Goal: Task Accomplishment & Management: Manage account settings

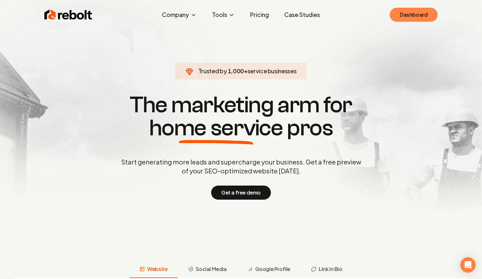
click at [415, 14] on link "Dashboard" at bounding box center [414, 15] width 48 height 14
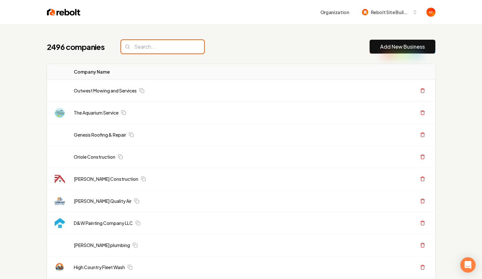
click at [152, 45] on input "search" at bounding box center [162, 46] width 83 height 13
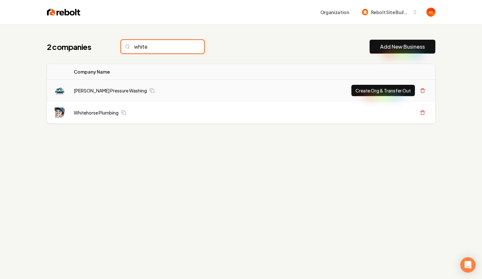
type input "white"
click at [101, 113] on link "Whitehorse Plumbing" at bounding box center [96, 112] width 45 height 6
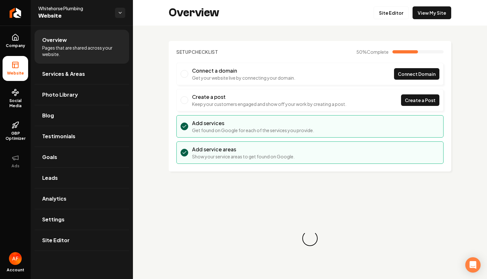
click at [420, 25] on div "Overview Site Editor View My Site" at bounding box center [310, 13] width 354 height 26
click at [432, 10] on link "View My Site" at bounding box center [432, 12] width 39 height 13
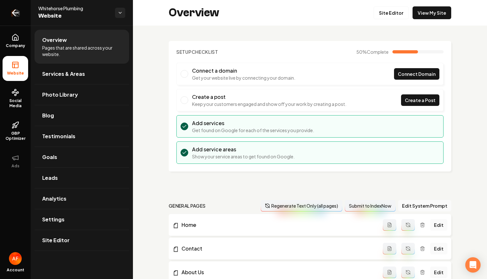
click at [15, 13] on icon "Return to dashboard" at bounding box center [15, 13] width 6 height 0
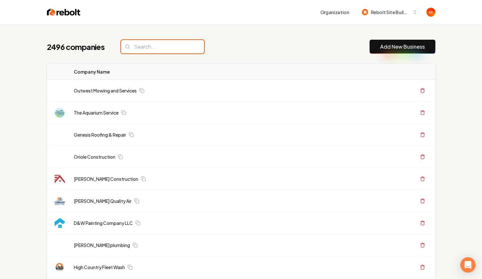
click at [175, 44] on input "search" at bounding box center [162, 46] width 83 height 13
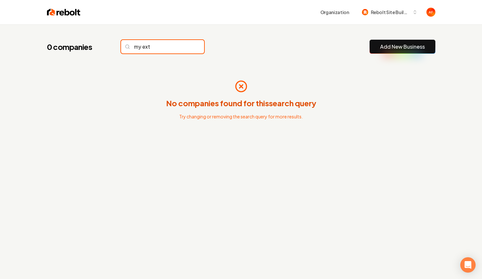
type input "my ext"
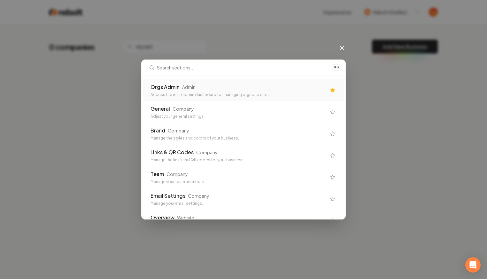
click at [163, 81] on div "Orgs Admin Admin Access the main admin dashboard for managing orgs and sites" at bounding box center [243, 90] width 201 height 22
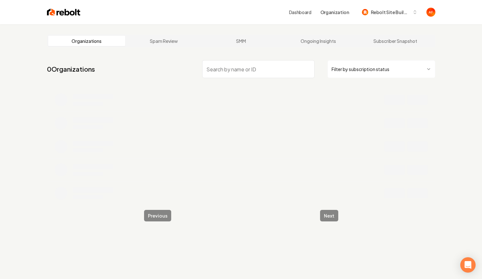
click at [256, 67] on input "search" at bounding box center [258, 69] width 113 height 18
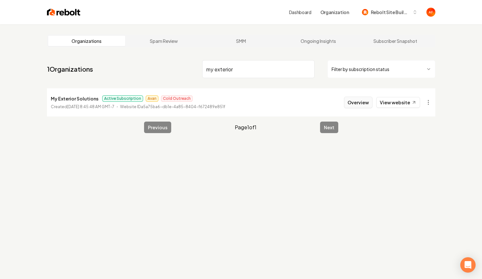
type input "my exterior"
click at [368, 99] on button "Overview" at bounding box center [358, 103] width 28 height 12
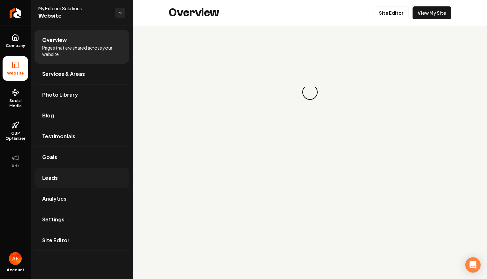
click at [54, 171] on link "Leads" at bounding box center [82, 178] width 95 height 20
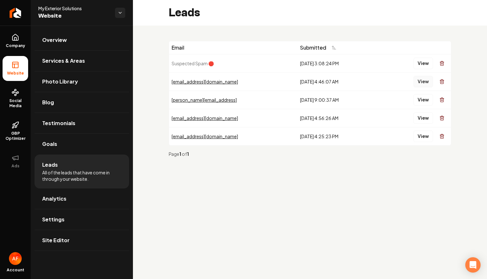
click at [422, 83] on button "View" at bounding box center [424, 82] width 20 height 12
click at [424, 100] on button "View" at bounding box center [424, 100] width 20 height 12
click at [421, 116] on button "View" at bounding box center [424, 118] width 20 height 12
click at [424, 130] on button "View" at bounding box center [424, 136] width 20 height 12
click at [427, 136] on button "View" at bounding box center [424, 136] width 20 height 12
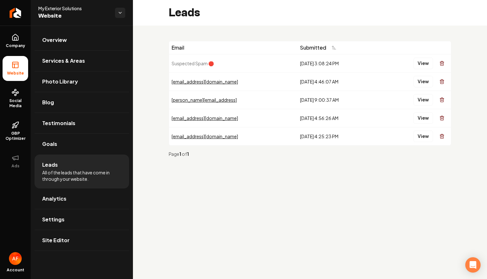
drag, startPoint x: 420, startPoint y: 151, endPoint x: 417, endPoint y: 150, distance: 3.7
click at [420, 135] on button "View" at bounding box center [424, 136] width 20 height 12
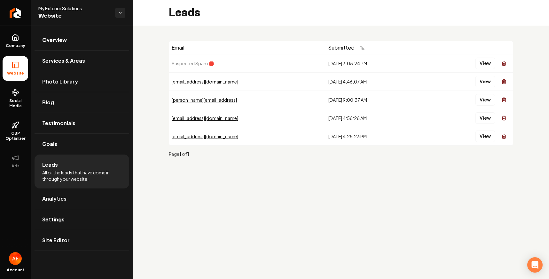
click at [350, 134] on div "9/8/2025, 4:25:23 PM" at bounding box center [375, 136] width 94 height 6
click at [336, 169] on div "Email Submitted Suspected Spam 🛑 9/18/2025, 3:08:24 PM View jendillon33@yahoo.c…" at bounding box center [341, 102] width 416 height 152
click at [482, 80] on button "View" at bounding box center [485, 82] width 20 height 12
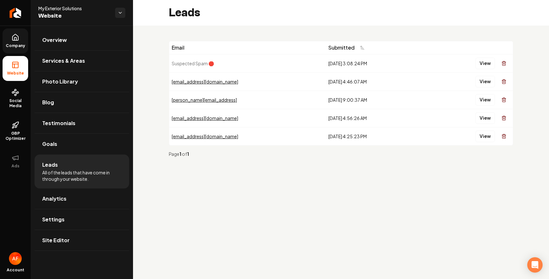
click at [20, 41] on link "Company" at bounding box center [16, 40] width 26 height 25
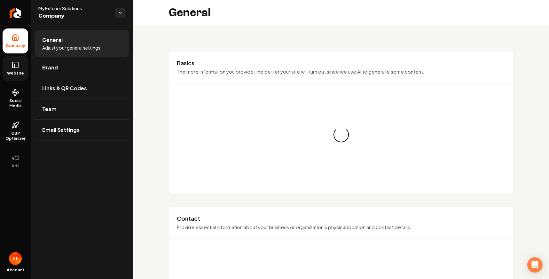
click at [12, 69] on link "Website" at bounding box center [16, 68] width 26 height 25
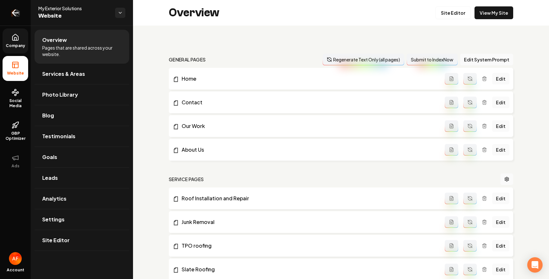
click at [12, 13] on icon "Return to dashboard" at bounding box center [15, 13] width 6 height 0
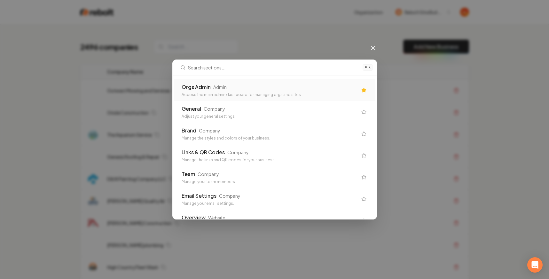
click at [331, 93] on div "Access the main admin dashboard for managing orgs and sites" at bounding box center [270, 94] width 176 height 5
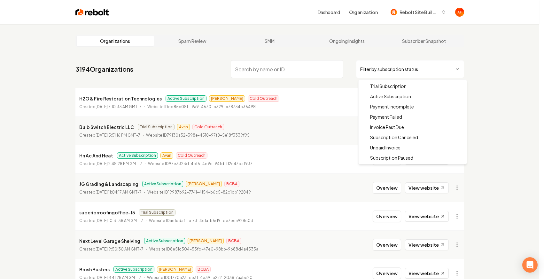
click at [384, 65] on html "Dashboard Organization Rebolt Site Builder Organizations Spam Review SMM Ongoin…" at bounding box center [272, 139] width 544 height 279
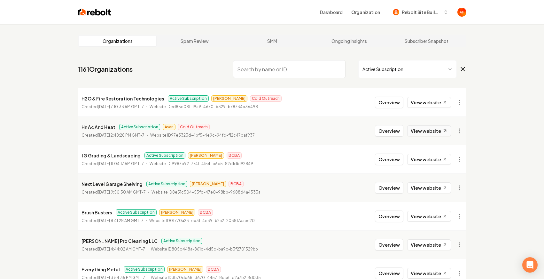
click at [421, 133] on link "View website" at bounding box center [429, 130] width 44 height 11
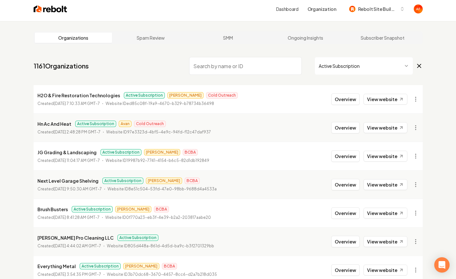
scroll to position [121, 0]
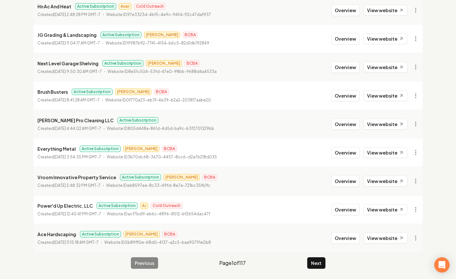
click at [318, 74] on li "Next Level Garage Shelving Active Subscription James BCBA Created September 25,…" at bounding box center [228, 67] width 389 height 28
click at [314, 270] on main "Organizations Spam Review SMM Ongoing Insights Subscriber Snapshot 1161 Organiz…" at bounding box center [227, 91] width 409 height 375
click at [314, 266] on button "Next" at bounding box center [316, 263] width 18 height 12
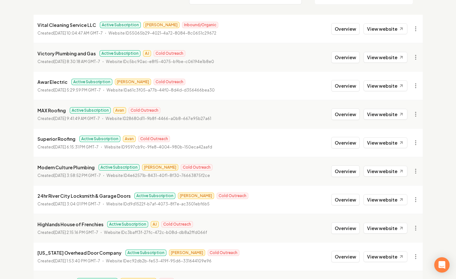
scroll to position [116, 0]
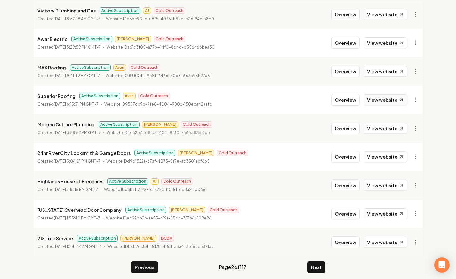
click at [378, 95] on link "View website" at bounding box center [385, 99] width 44 height 11
click at [348, 96] on button "Overview" at bounding box center [345, 100] width 28 height 12
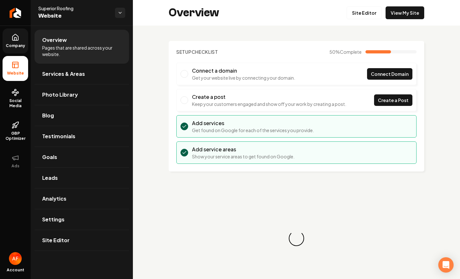
click at [25, 42] on link "Company" at bounding box center [16, 40] width 26 height 25
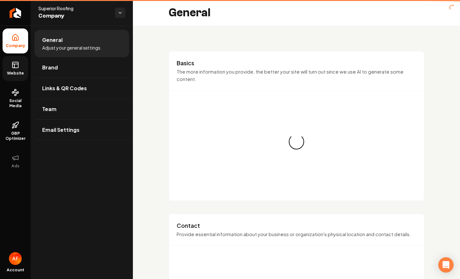
click at [20, 56] on link "Website" at bounding box center [16, 68] width 26 height 25
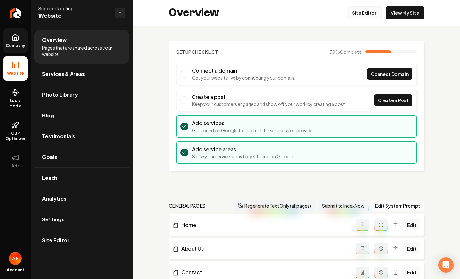
click at [368, 15] on link "Site Editor" at bounding box center [364, 12] width 35 height 13
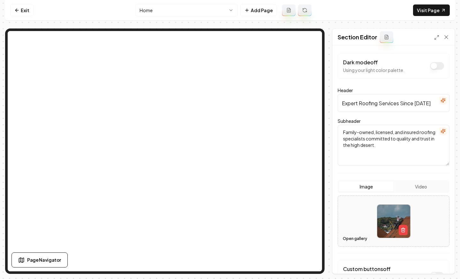
click at [355, 239] on button "Open gallery" at bounding box center [355, 238] width 29 height 10
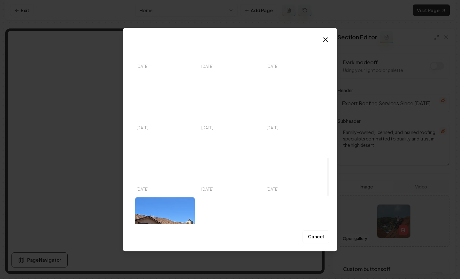
scroll to position [612, 0]
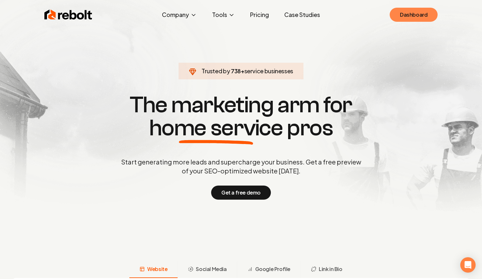
click at [429, 12] on link "Dashboard" at bounding box center [414, 15] width 48 height 14
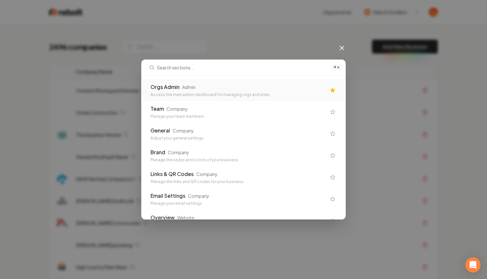
click at [204, 90] on div "Orgs Admin Admin" at bounding box center [239, 87] width 176 height 8
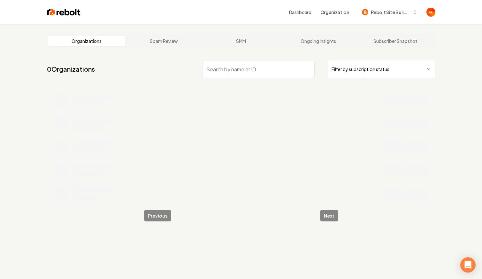
drag, startPoint x: 479, startPoint y: 15, endPoint x: 485, endPoint y: 16, distance: 5.5
click at [482, 16] on header "Dashboard Organization Rebolt Site Builder" at bounding box center [241, 12] width 482 height 24
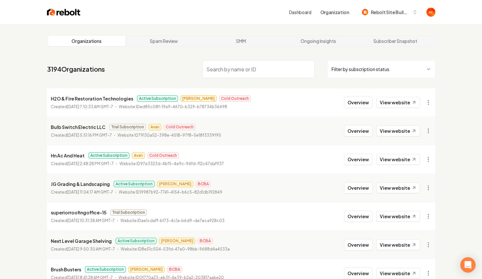
click at [263, 70] on input "search" at bounding box center [258, 69] width 113 height 18
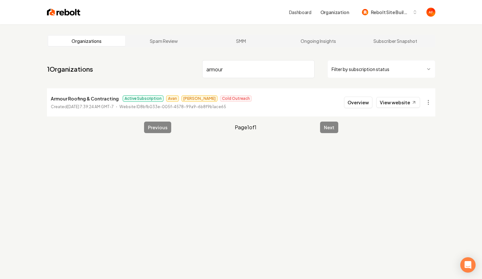
type input "armour"
click at [333, 101] on li "Armour Roofing & Contracting Active Subscription Avan James Cold Outreach Creat…" at bounding box center [241, 102] width 389 height 28
click at [362, 102] on button "Overview" at bounding box center [358, 103] width 28 height 12
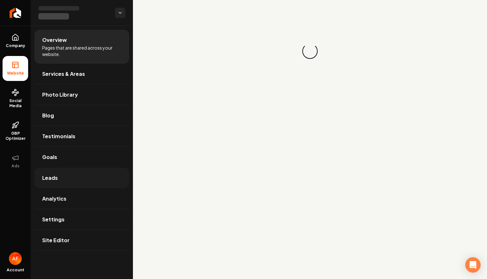
click at [56, 180] on span "Leads" at bounding box center [50, 178] width 16 height 8
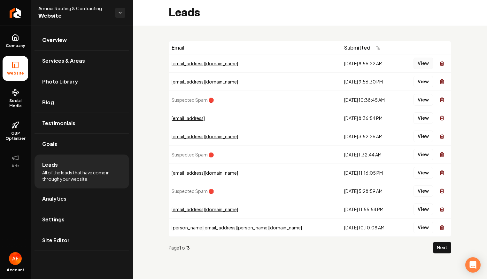
click at [426, 63] on button "View" at bounding box center [424, 64] width 20 height 12
click at [420, 80] on button "View" at bounding box center [424, 82] width 20 height 12
click at [417, 122] on button "View" at bounding box center [424, 118] width 20 height 12
click at [416, 54] on td "View" at bounding box center [425, 63] width 51 height 18
click at [417, 63] on button "View" at bounding box center [424, 64] width 20 height 12
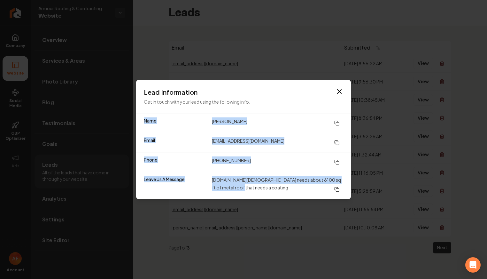
drag, startPoint x: 233, startPoint y: 186, endPoint x: 192, endPoint y: 108, distance: 88.5
click at [192, 108] on div "Lead Information Get in touch with your lead using the following info. Name Joh…" at bounding box center [243, 139] width 215 height 119
drag, startPoint x: 194, startPoint y: 109, endPoint x: 180, endPoint y: 114, distance: 14.9
click at [194, 109] on div "Lead Information Get in touch with your lead using the following info." at bounding box center [243, 96] width 215 height 33
drag, startPoint x: 156, startPoint y: 129, endPoint x: 247, endPoint y: 193, distance: 110.9
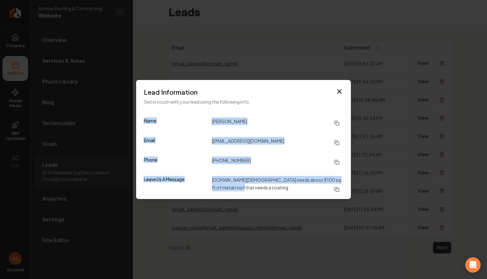
click at [247, 193] on dl "Name Johnny slack Email jslack@imsday.com Phone (409) 267-9386 Leave Us A Messa…" at bounding box center [243, 156] width 215 height 85
click at [247, 192] on dd "Our.Church needs about 8100 sq ft of metal roof that needs a coating" at bounding box center [277, 185] width 131 height 19
drag, startPoint x: 208, startPoint y: 117, endPoint x: 262, endPoint y: 191, distance: 92.0
click at [262, 191] on dl "Name Johnny slack Email jslack@imsday.com Phone (409) 267-9386 Leave Us A Messa…" at bounding box center [243, 156] width 215 height 85
click at [262, 191] on dd "Our.Church needs about 8100 sq ft of metal roof that needs a coating" at bounding box center [277, 185] width 131 height 19
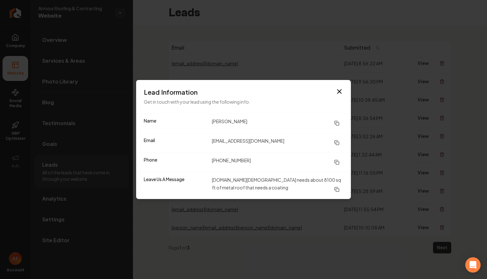
click at [337, 89] on icon "button" at bounding box center [340, 92] width 8 height 8
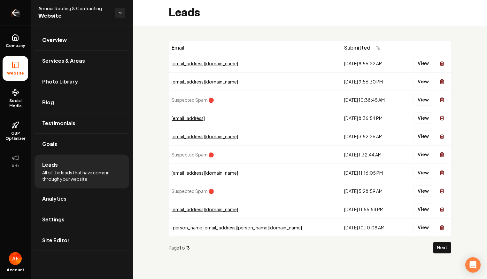
click at [10, 12] on icon "Return to dashboard" at bounding box center [15, 13] width 10 height 10
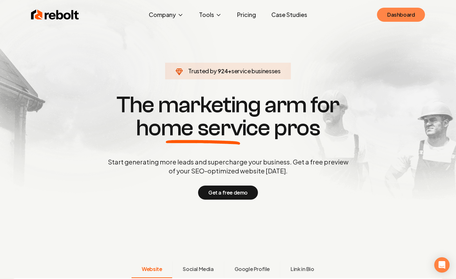
click at [391, 12] on link "Dashboard" at bounding box center [401, 15] width 48 height 14
click at [380, 12] on link "Dashboard" at bounding box center [401, 15] width 48 height 14
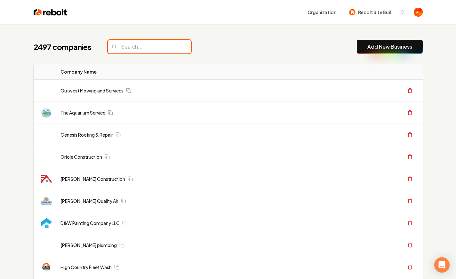
click at [118, 43] on input "search" at bounding box center [149, 46] width 83 height 13
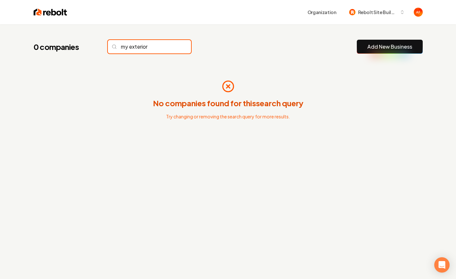
type input "my exterior"
click at [301, 113] on div "No companies found for this search query Try changing or removing the search qu…" at bounding box center [228, 100] width 389 height 72
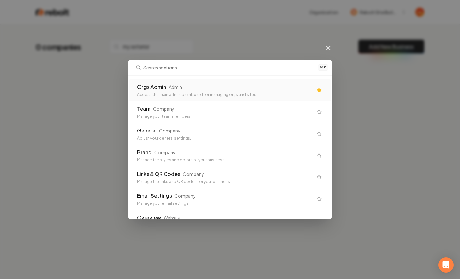
click at [271, 93] on div "Access the main admin dashboard for managing orgs and sites" at bounding box center [225, 94] width 176 height 5
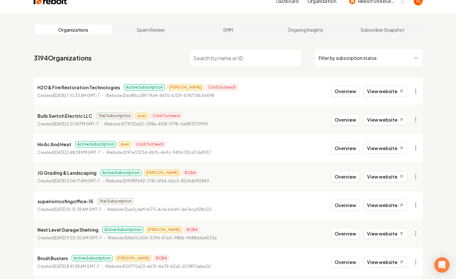
scroll to position [12, 0]
click at [240, 53] on input "search" at bounding box center [245, 58] width 113 height 18
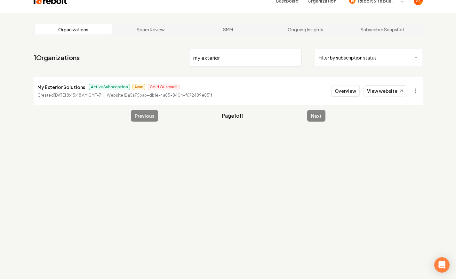
type input "my exterior"
click at [381, 98] on li "My Exterior Solutions Active Subscription Avan Cold Outreach Created July 28, 2…" at bounding box center [228, 91] width 389 height 28
click at [383, 91] on link "View website" at bounding box center [385, 90] width 44 height 11
click at [221, 55] on input "my exterior" at bounding box center [245, 58] width 113 height 18
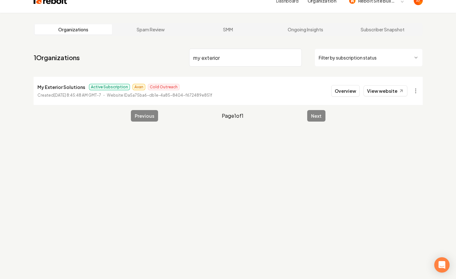
click at [221, 55] on input "my exterior" at bounding box center [245, 58] width 113 height 18
click at [355, 95] on button "Overview" at bounding box center [345, 91] width 28 height 12
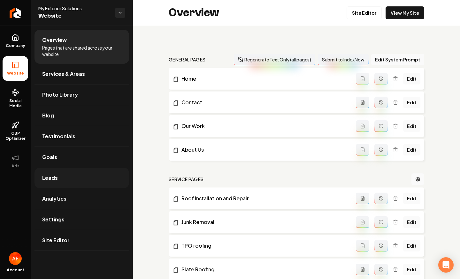
click at [62, 177] on link "Leads" at bounding box center [82, 178] width 95 height 20
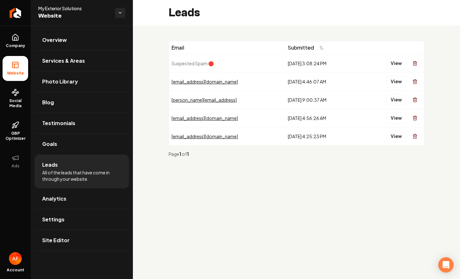
drag, startPoint x: 200, startPoint y: 79, endPoint x: 326, endPoint y: 151, distance: 144.5
click at [326, 151] on div "Email Submitted Suspected Spam 🛑 9/18/2025, 3:08:24 PM View jendillon33@yahoo.c…" at bounding box center [297, 101] width 256 height 121
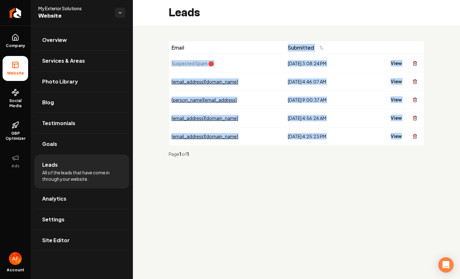
drag, startPoint x: 343, startPoint y: 149, endPoint x: 364, endPoint y: 102, distance: 51.1
click at [221, 48] on div "Email Submitted Suspected Spam 🛑 9/18/2025, 3:08:24 PM View jendillon33@yahoo.c…" at bounding box center [297, 101] width 256 height 121
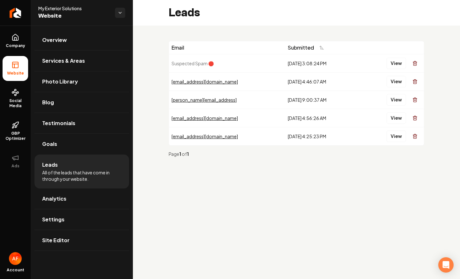
click at [400, 153] on div "Page 1 of 1" at bounding box center [295, 154] width 253 height 6
click at [397, 137] on button "View" at bounding box center [397, 136] width 20 height 12
click at [400, 118] on button "View" at bounding box center [397, 118] width 20 height 12
click at [8, 44] on span "Company" at bounding box center [15, 45] width 25 height 5
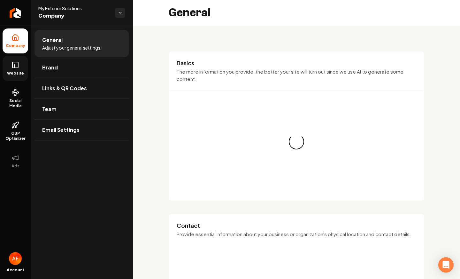
click at [17, 63] on icon at bounding box center [16, 65] width 8 height 8
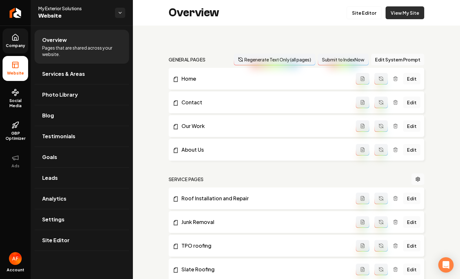
click at [390, 14] on link "View My Site" at bounding box center [405, 12] width 39 height 13
click at [16, 12] on icon "Return to dashboard" at bounding box center [15, 13] width 10 height 10
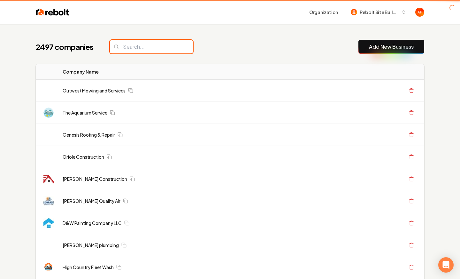
click at [159, 47] on input "search" at bounding box center [151, 46] width 83 height 13
click at [158, 47] on input "search" at bounding box center [151, 46] width 83 height 13
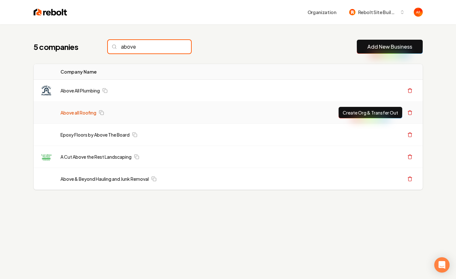
type input "above"
click at [77, 112] on link "Above all Roofing" at bounding box center [78, 112] width 36 height 6
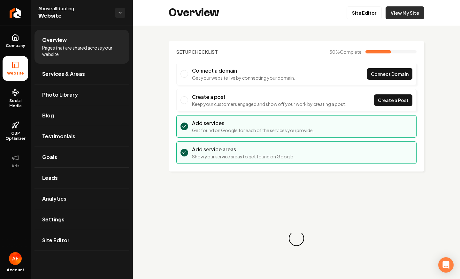
click at [403, 13] on link "View My Site" at bounding box center [405, 12] width 39 height 13
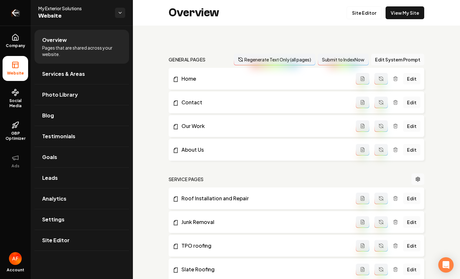
click at [17, 13] on icon "Return to dashboard" at bounding box center [15, 13] width 6 height 0
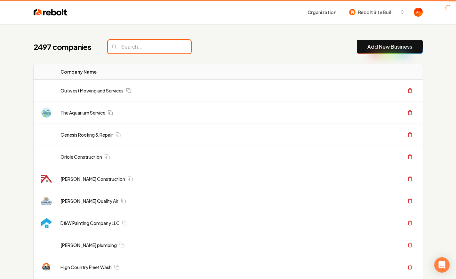
drag, startPoint x: 17, startPoint y: 12, endPoint x: 150, endPoint y: 47, distance: 137.7
click at [151, 47] on input "search" at bounding box center [149, 46] width 83 height 13
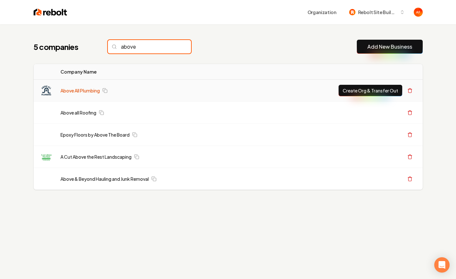
type input "above"
click at [80, 91] on link "Above All Plumbing" at bounding box center [79, 90] width 39 height 6
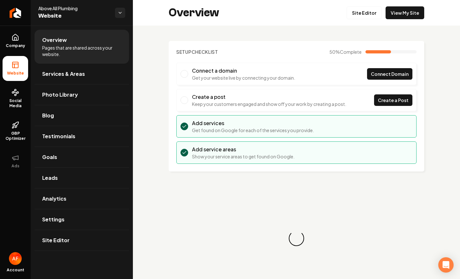
click at [421, 15] on div "Overview Site Editor View My Site" at bounding box center [296, 13] width 327 height 26
click at [403, 15] on link "View My Site" at bounding box center [405, 12] width 39 height 13
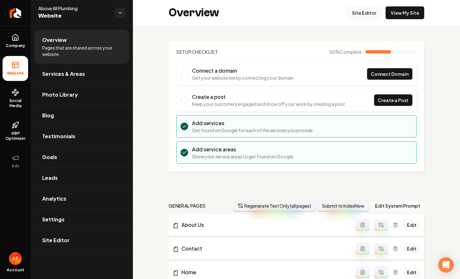
click at [367, 11] on link "Site Editor" at bounding box center [364, 12] width 35 height 13
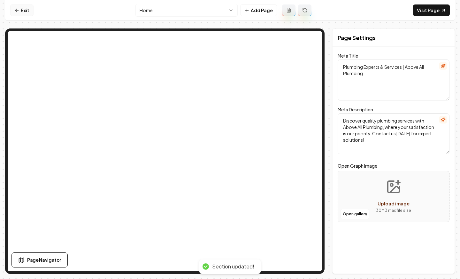
click at [14, 14] on link "Exit" at bounding box center [21, 10] width 23 height 12
click at [26, 10] on link "Exit" at bounding box center [21, 10] width 23 height 12
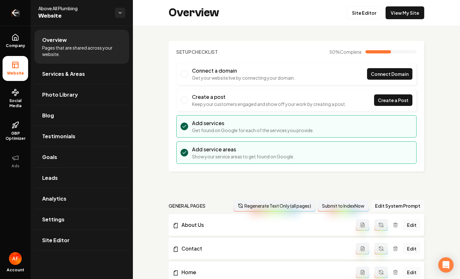
click at [19, 11] on icon "Return to dashboard" at bounding box center [15, 13] width 10 height 10
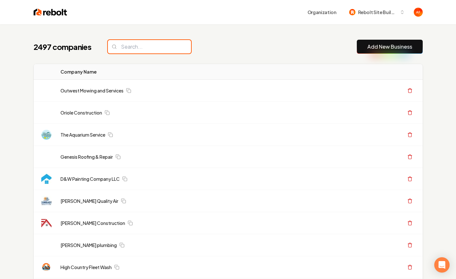
click at [147, 47] on input "search" at bounding box center [149, 46] width 83 height 13
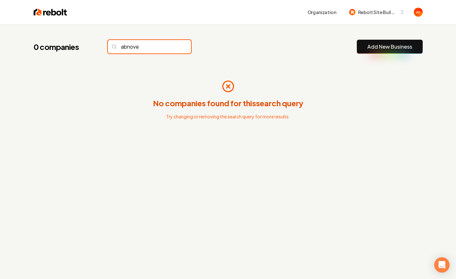
click at [129, 48] on input "abnove" at bounding box center [149, 46] width 83 height 13
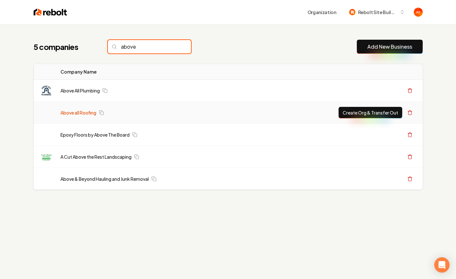
type input "above"
click at [69, 112] on link "Above all Roofing" at bounding box center [78, 112] width 36 height 6
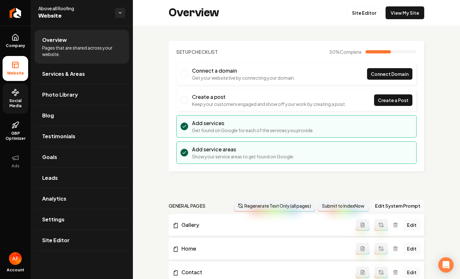
click at [13, 101] on span "Social Media" at bounding box center [16, 103] width 26 height 10
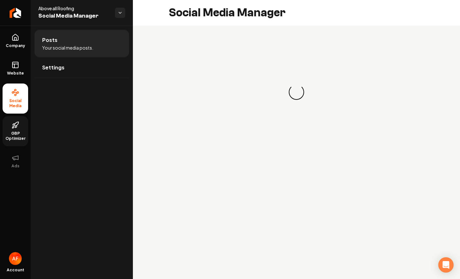
click at [22, 132] on span "GBP Optimizer" at bounding box center [16, 136] width 26 height 10
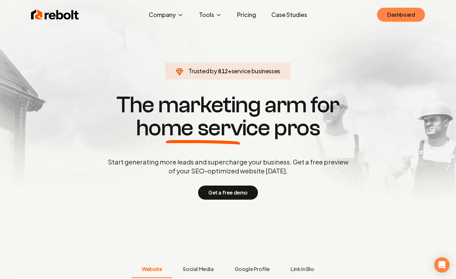
click at [392, 19] on link "Dashboard" at bounding box center [401, 15] width 48 height 14
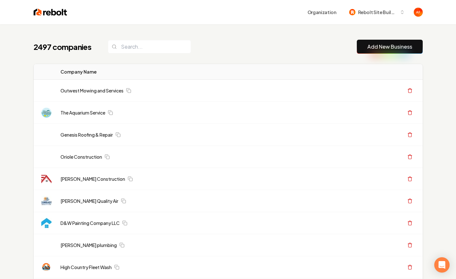
drag, startPoint x: 151, startPoint y: 57, endPoint x: 153, endPoint y: 51, distance: 5.9
click at [153, 51] on input "search" at bounding box center [149, 46] width 83 height 13
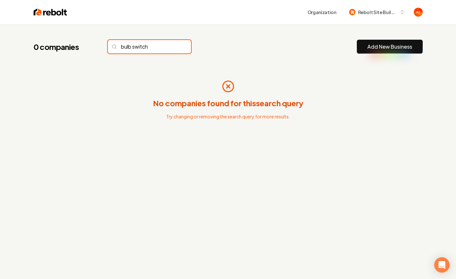
type input "bulb switch"
click at [47, 10] on img at bounding box center [51, 12] width 34 height 9
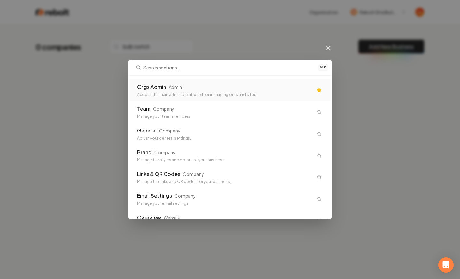
click at [228, 88] on div "Orgs Admin Admin" at bounding box center [225, 87] width 176 height 8
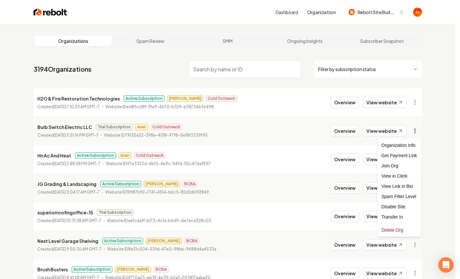
click at [414, 131] on html "Dashboard Organization Rebolt Site Builder Organizations Spam Review SMM Ongoin…" at bounding box center [230, 139] width 460 height 279
click at [400, 156] on div "Get Payment Link" at bounding box center [399, 155] width 41 height 10
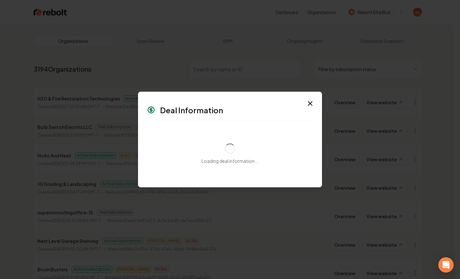
select select "**********"
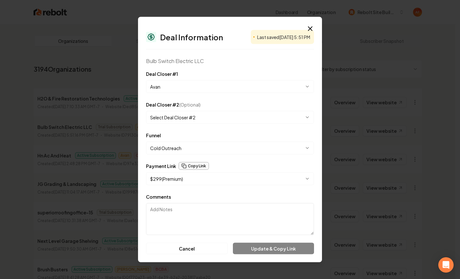
click at [194, 166] on button "Copy Link" at bounding box center [194, 166] width 30 height 8
click at [310, 29] on icon "button" at bounding box center [311, 29] width 4 height 4
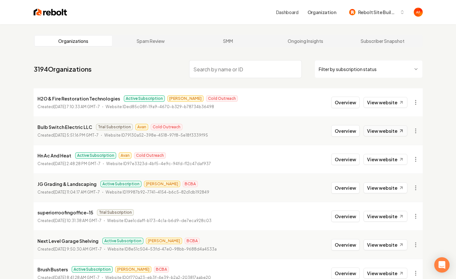
click at [378, 129] on link "View website" at bounding box center [385, 130] width 44 height 11
click at [238, 67] on input "search" at bounding box center [245, 69] width 113 height 18
click at [50, 16] on img at bounding box center [51, 12] width 34 height 9
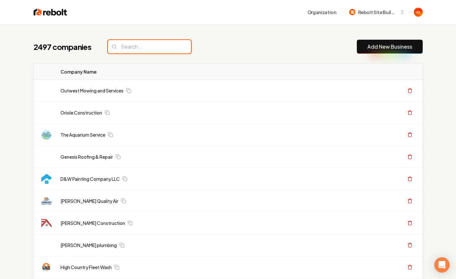
click at [133, 46] on input "search" at bounding box center [149, 46] width 83 height 13
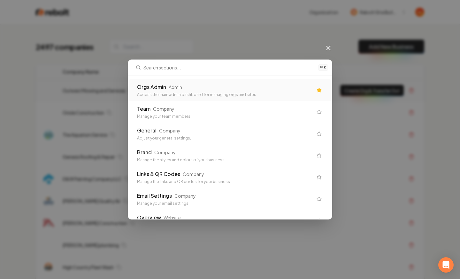
click at [188, 86] on div "Orgs Admin Admin" at bounding box center [225, 87] width 176 height 8
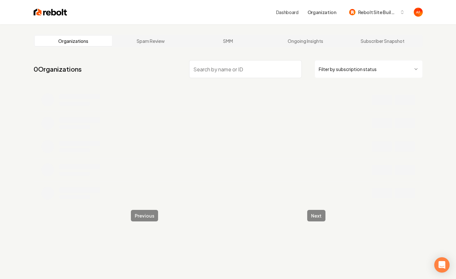
click at [206, 66] on input "search" at bounding box center [245, 69] width 113 height 18
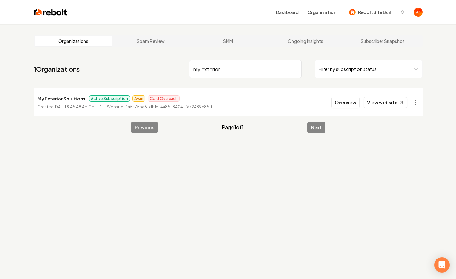
type input "my exterior"
click at [343, 107] on button "Overview" at bounding box center [345, 103] width 28 height 12
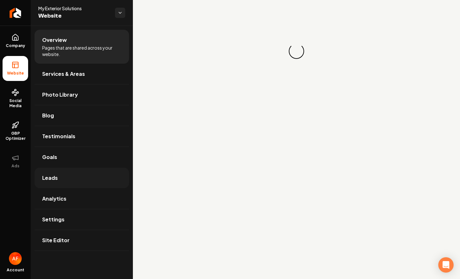
click at [61, 178] on link "Leads" at bounding box center [82, 178] width 95 height 20
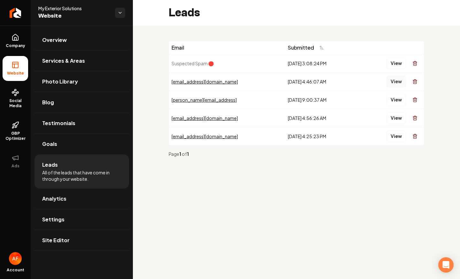
click at [403, 79] on button "View" at bounding box center [397, 82] width 20 height 12
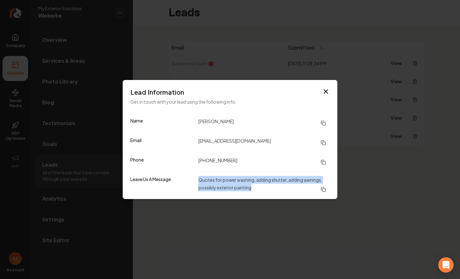
drag, startPoint x: 198, startPoint y: 176, endPoint x: 277, endPoint y: 187, distance: 79.4
click at [277, 187] on div "Leave Us A Message Quotes for power washing, adding shutter, adding awnings, po…" at bounding box center [230, 185] width 215 height 27
click at [277, 187] on dd "Quotes for power washing, adding shutter, adding awnings, possibly exterior pai…" at bounding box center [264, 185] width 131 height 19
drag, startPoint x: 295, startPoint y: 180, endPoint x: 303, endPoint y: 188, distance: 11.3
click at [303, 188] on dd "Quotes for power washing, adding shutter, adding awnings, possibly exterior pai…" at bounding box center [264, 185] width 131 height 19
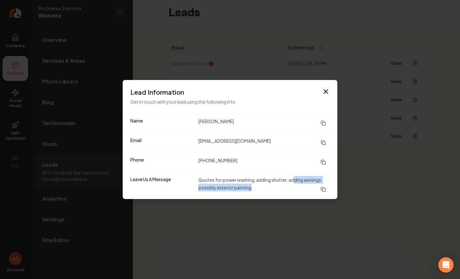
click at [301, 187] on dd "Quotes for power washing, adding shutter, adding awnings, possibly exterior pai…" at bounding box center [264, 185] width 131 height 19
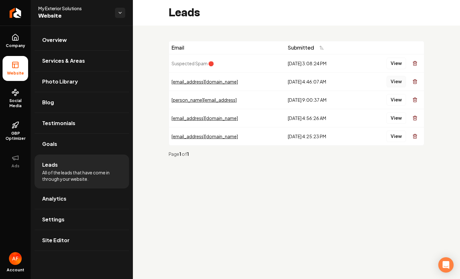
click at [390, 79] on button "View" at bounding box center [397, 82] width 20 height 12
click at [393, 100] on button "View" at bounding box center [397, 100] width 20 height 12
click at [399, 119] on button "View" at bounding box center [397, 118] width 20 height 12
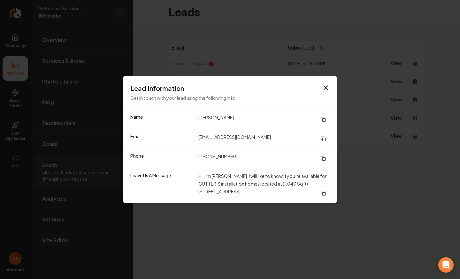
drag, startPoint x: 233, startPoint y: 182, endPoint x: 268, endPoint y: 188, distance: 35.6
click at [268, 188] on dd "Hi, I’m Fred Lucas. I will like to know if you’re available for GUTTER’S instal…" at bounding box center [264, 185] width 131 height 27
click at [278, 187] on dd "Hi, I’m Fred Lucas. I will like to know if you’re available for GUTTER’S instal…" at bounding box center [264, 185] width 131 height 27
drag, startPoint x: 283, startPoint y: 182, endPoint x: 301, endPoint y: 183, distance: 17.9
click at [301, 182] on dd "Hi, I’m Fred Lucas. I will like to know if you’re available for GUTTER’S instal…" at bounding box center [264, 185] width 131 height 27
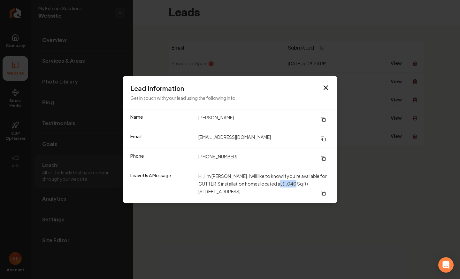
click at [301, 183] on dd "Hi, I’m Fred Lucas. I will like to know if you’re available for GUTTER’S instal…" at bounding box center [264, 185] width 131 height 27
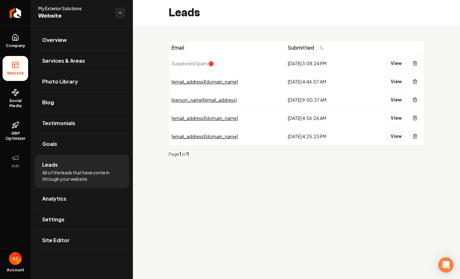
click at [389, 137] on button "View" at bounding box center [397, 136] width 20 height 12
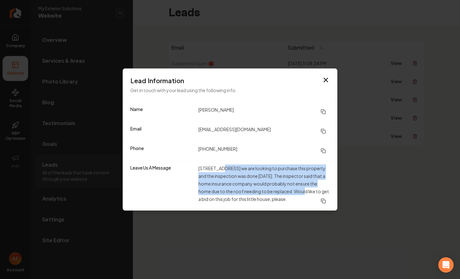
drag, startPoint x: 222, startPoint y: 167, endPoint x: 286, endPoint y: 189, distance: 68.4
click at [286, 189] on dd "1006 Franklin St. we are looking to purchase this property and the inspection w…" at bounding box center [264, 185] width 131 height 42
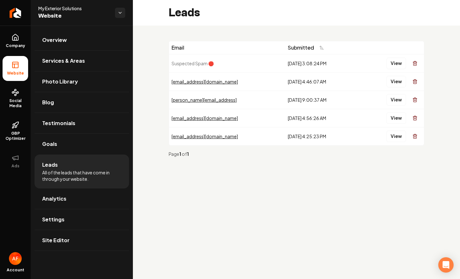
drag, startPoint x: 341, startPoint y: 173, endPoint x: 340, endPoint y: 164, distance: 9.2
click at [341, 172] on div "Email Submitted Suspected Spam 🛑 9/18/2025, 3:08:24 PM View jendillon33@yahoo.c…" at bounding box center [296, 102] width 327 height 152
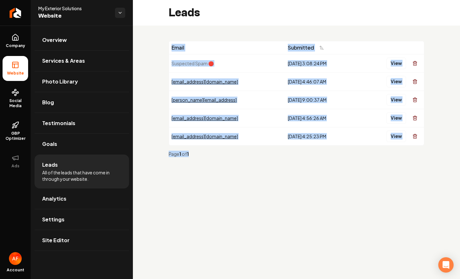
drag, startPoint x: 169, startPoint y: 44, endPoint x: 360, endPoint y: 148, distance: 217.9
click at [351, 150] on div "Email Submitted Suspected Spam 🛑 9/18/2025, 3:08:24 PM View jendillon33@yahoo.c…" at bounding box center [296, 102] width 327 height 152
click at [360, 148] on div "Page 1 of 1" at bounding box center [297, 153] width 256 height 17
drag, startPoint x: 413, startPoint y: 145, endPoint x: 176, endPoint y: 43, distance: 258.6
click at [176, 43] on div "Email Submitted Suspected Spam 🛑 9/18/2025, 3:08:24 PM View jendillon33@yahoo.c…" at bounding box center [297, 101] width 256 height 121
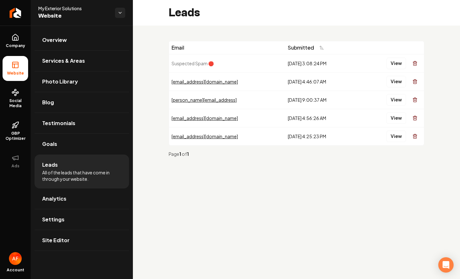
click at [175, 43] on th "Email" at bounding box center [227, 47] width 116 height 13
drag, startPoint x: 56, startPoint y: 213, endPoint x: 61, endPoint y: 207, distance: 7.5
click at [56, 213] on link "Settings" at bounding box center [82, 219] width 95 height 20
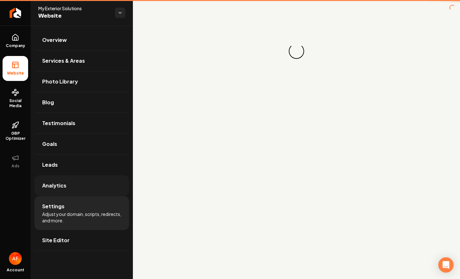
click at [61, 207] on span "Settings" at bounding box center [53, 206] width 22 height 8
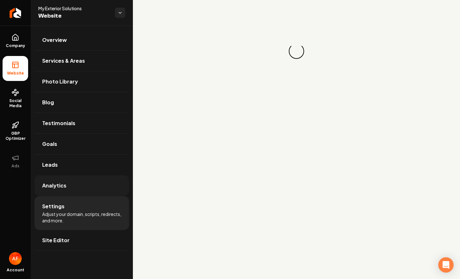
click at [68, 188] on link "Analytics" at bounding box center [82, 185] width 95 height 20
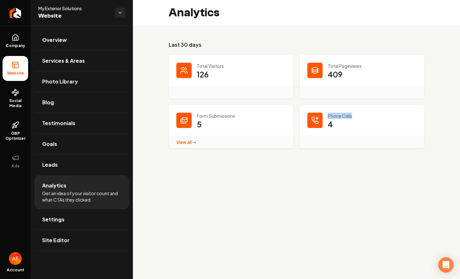
drag, startPoint x: 374, startPoint y: 114, endPoint x: 315, endPoint y: 107, distance: 59.5
click at [315, 107] on div "Phone Calls 4" at bounding box center [362, 126] width 125 height 43
click at [346, 108] on div "Phone Calls 4" at bounding box center [362, 126] width 125 height 43
drag, startPoint x: 334, startPoint y: 126, endPoint x: 196, endPoint y: 57, distance: 155.0
click at [196, 56] on dl "Total Visitors 126 Total Pageviews 409 Form Submissions 5 View all → Form Submi…" at bounding box center [297, 101] width 256 height 93
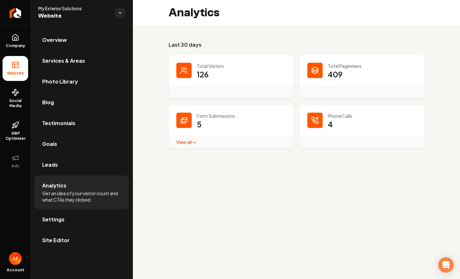
click at [195, 57] on div "Total Visitors 126" at bounding box center [231, 76] width 125 height 43
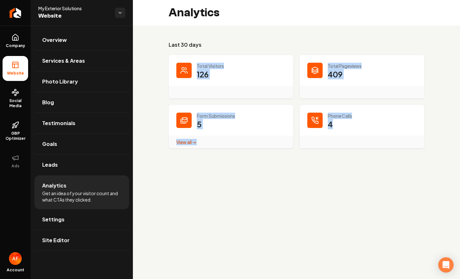
drag, startPoint x: 195, startPoint y: 58, endPoint x: 364, endPoint y: 127, distance: 182.1
click at [364, 127] on dl "Total Visitors 126 Total Pageviews 409 Form Submissions 5 View all → Form Submi…" at bounding box center [297, 101] width 256 height 93
click at [364, 127] on dd "4" at bounding box center [372, 128] width 89 height 19
drag, startPoint x: 316, startPoint y: 124, endPoint x: 175, endPoint y: 67, distance: 152.2
click at [171, 68] on dl "Total Visitors 126 Total Pageviews 409 Form Submissions 5 View all → Form Submi…" at bounding box center [297, 101] width 256 height 93
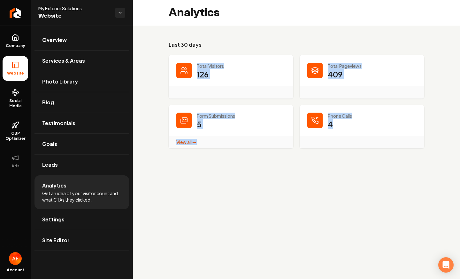
click at [181, 62] on div "Total Visitors 126" at bounding box center [231, 76] width 125 height 43
drag, startPoint x: 183, startPoint y: 60, endPoint x: 365, endPoint y: 125, distance: 193.4
click at [365, 125] on dl "Total Visitors 126 Total Pageviews 409 Form Submissions 5 View all → Form Submi…" at bounding box center [297, 101] width 256 height 93
click at [365, 125] on dd "4" at bounding box center [372, 128] width 89 height 19
drag, startPoint x: 366, startPoint y: 125, endPoint x: 184, endPoint y: 58, distance: 193.9
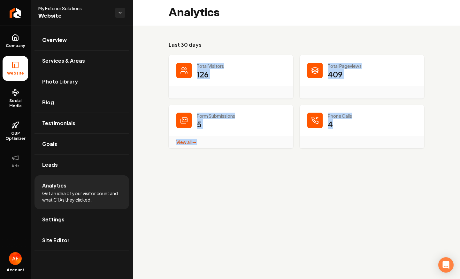
click at [184, 58] on dl "Total Visitors 126 Total Pageviews 409 Form Submissions 5 View all → Form Submi…" at bounding box center [297, 101] width 256 height 93
click at [187, 57] on div "Total Visitors 126" at bounding box center [231, 76] width 125 height 43
drag, startPoint x: 187, startPoint y: 57, endPoint x: 375, endPoint y: 123, distance: 199.5
click at [376, 123] on dl "Total Visitors 126 Total Pageviews 409 Form Submissions 5 View all → Form Submi…" at bounding box center [297, 101] width 256 height 93
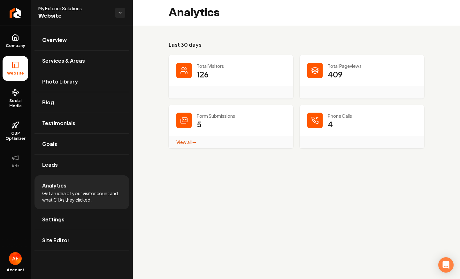
click at [371, 125] on dd "4" at bounding box center [372, 128] width 89 height 19
drag, startPoint x: 353, startPoint y: 73, endPoint x: 374, endPoint y: 127, distance: 58.5
click at [374, 127] on dl "Total Visitors 126 Total Pageviews 409 Form Submissions 5 View all → Form Submi…" at bounding box center [297, 101] width 256 height 93
click at [370, 126] on dd "4" at bounding box center [372, 128] width 89 height 19
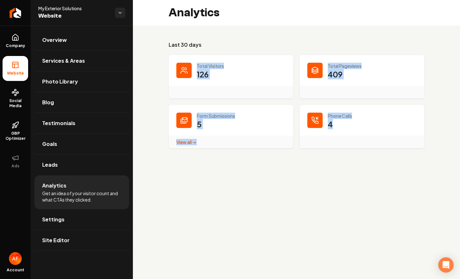
drag, startPoint x: 198, startPoint y: 62, endPoint x: 353, endPoint y: 122, distance: 166.4
click at [353, 122] on dl "Total Visitors 126 Total Pageviews 409 Form Submissions 5 View all → Form Submi…" at bounding box center [297, 101] width 256 height 93
click at [310, 129] on div "Phone Calls 4" at bounding box center [362, 126] width 125 height 43
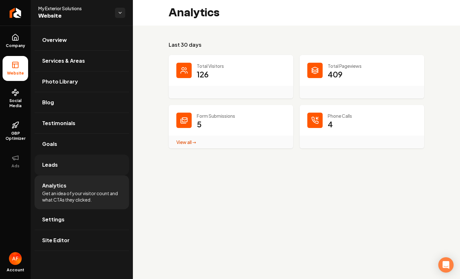
click at [48, 172] on link "Leads" at bounding box center [82, 164] width 95 height 20
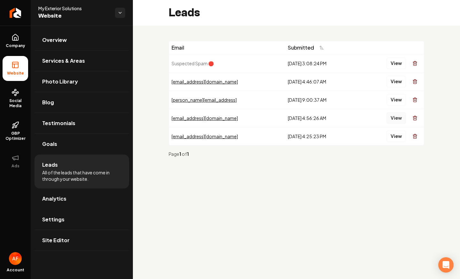
click at [393, 115] on button "View" at bounding box center [397, 118] width 20 height 12
click at [54, 83] on span "Photo Library" at bounding box center [60, 82] width 36 height 8
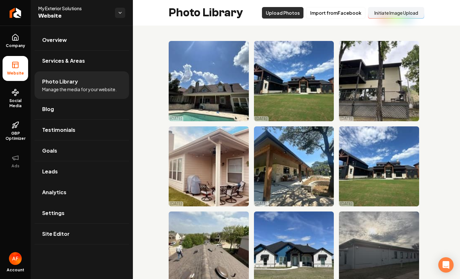
click at [406, 13] on button "Initiate Image Upload" at bounding box center [396, 13] width 56 height 12
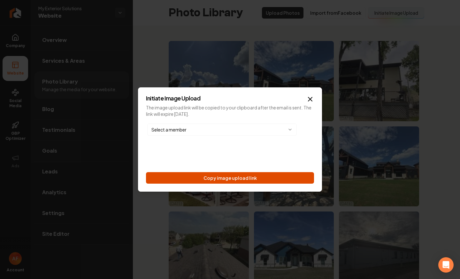
click at [268, 173] on button "Copy image upload link" at bounding box center [230, 178] width 168 height 12
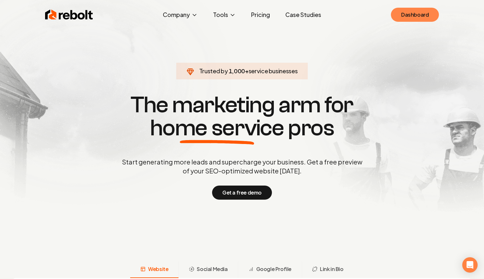
click at [405, 13] on link "Dashboard" at bounding box center [415, 15] width 48 height 14
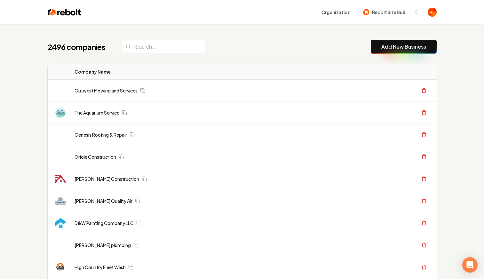
click at [155, 53] on div "2496 companies Add New Business" at bounding box center [242, 47] width 389 height 14
click at [155, 53] on input "search" at bounding box center [163, 46] width 83 height 13
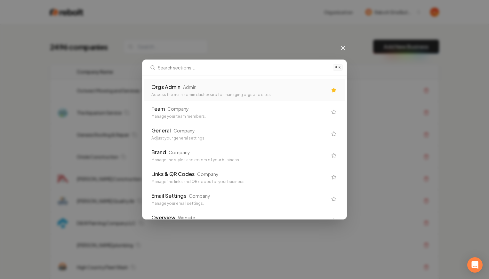
click at [179, 83] on div "Orgs Admin" at bounding box center [165, 87] width 29 height 8
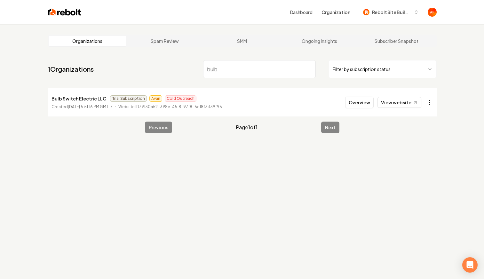
type input "bulb"
click at [426, 105] on html "Dashboard Organization Rebolt Site Builder Organizations Spam Review SMM Ongoin…" at bounding box center [242, 139] width 484 height 279
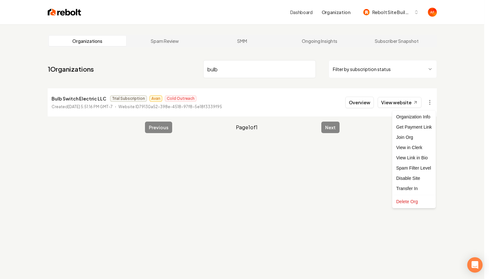
click at [391, 103] on html "Dashboard Organization Rebolt Site Builder Organizations Spam Review SMM Ongoin…" at bounding box center [244, 139] width 489 height 279
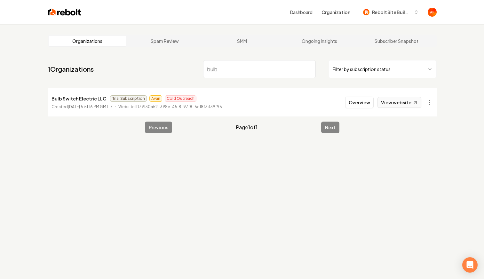
click at [392, 103] on link "View website" at bounding box center [399, 102] width 44 height 11
